Goal: Check status: Check status

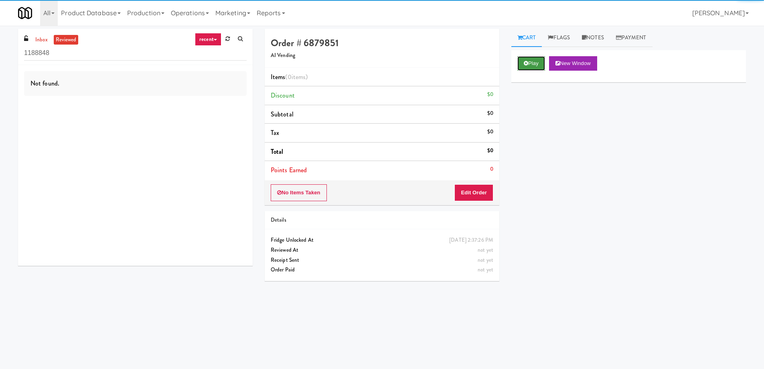
click at [537, 64] on button "Play" at bounding box center [531, 63] width 28 height 14
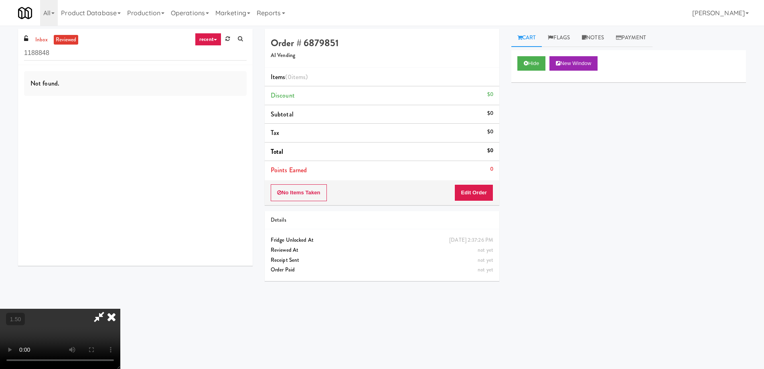
click at [120, 308] on video at bounding box center [60, 338] width 120 height 60
drag, startPoint x: 349, startPoint y: 178, endPoint x: 347, endPoint y: 247, distance: 69.0
click at [120, 308] on video at bounding box center [60, 338] width 120 height 60
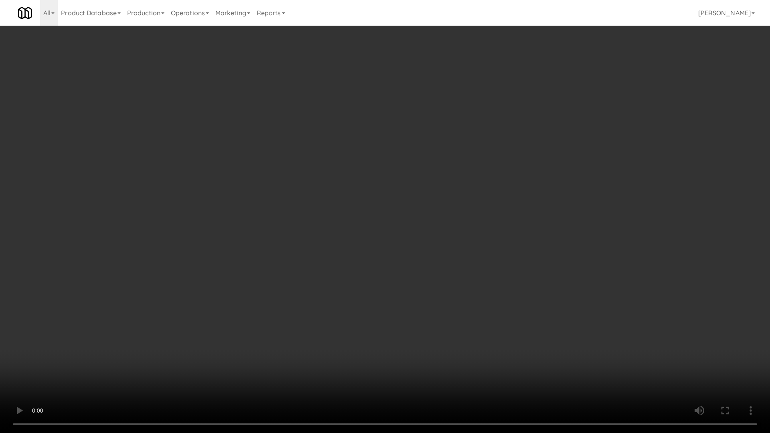
click at [436, 251] on video at bounding box center [385, 216] width 770 height 433
drag, startPoint x: 436, startPoint y: 251, endPoint x: 375, endPoint y: 109, distance: 154.0
click at [436, 251] on video at bounding box center [385, 216] width 770 height 433
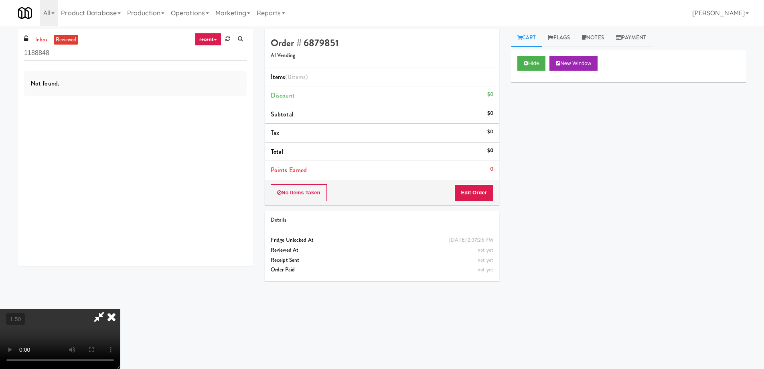
click at [120, 308] on video at bounding box center [60, 338] width 120 height 60
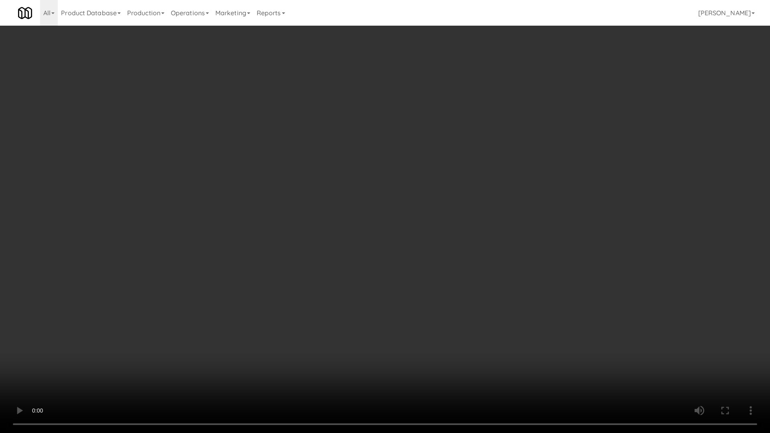
click at [319, 341] on video at bounding box center [385, 216] width 770 height 433
click at [394, 276] on video at bounding box center [385, 216] width 770 height 433
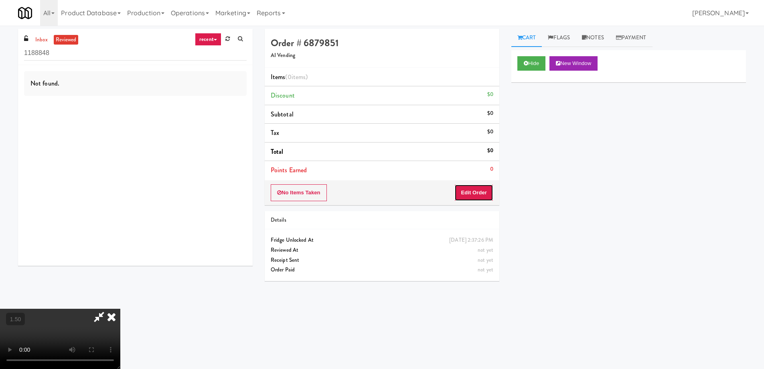
click at [484, 197] on button "Edit Order" at bounding box center [473, 192] width 39 height 17
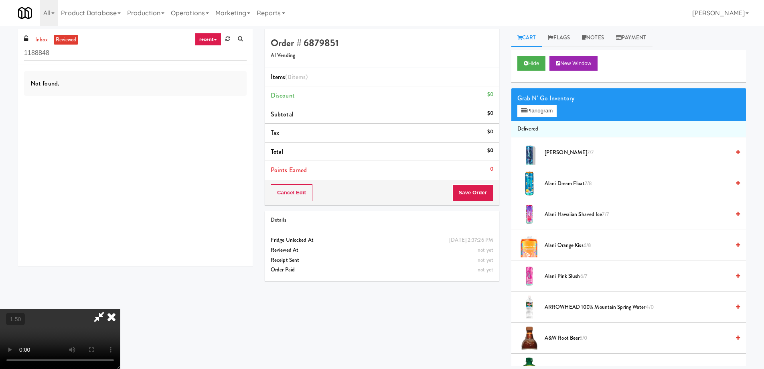
click at [120, 308] on video at bounding box center [60, 338] width 120 height 60
click at [551, 105] on button "Planogram" at bounding box center [536, 111] width 39 height 12
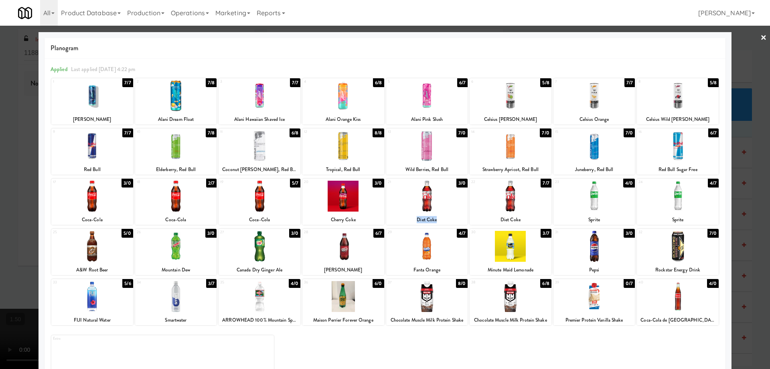
copy div "Diet Coke"
drag, startPoint x: 434, startPoint y: 219, endPoint x: 412, endPoint y: 220, distance: 22.1
click at [412, 220] on div "Diet Coke" at bounding box center [426, 220] width 79 height 10
